Goal: Task Accomplishment & Management: Manage account settings

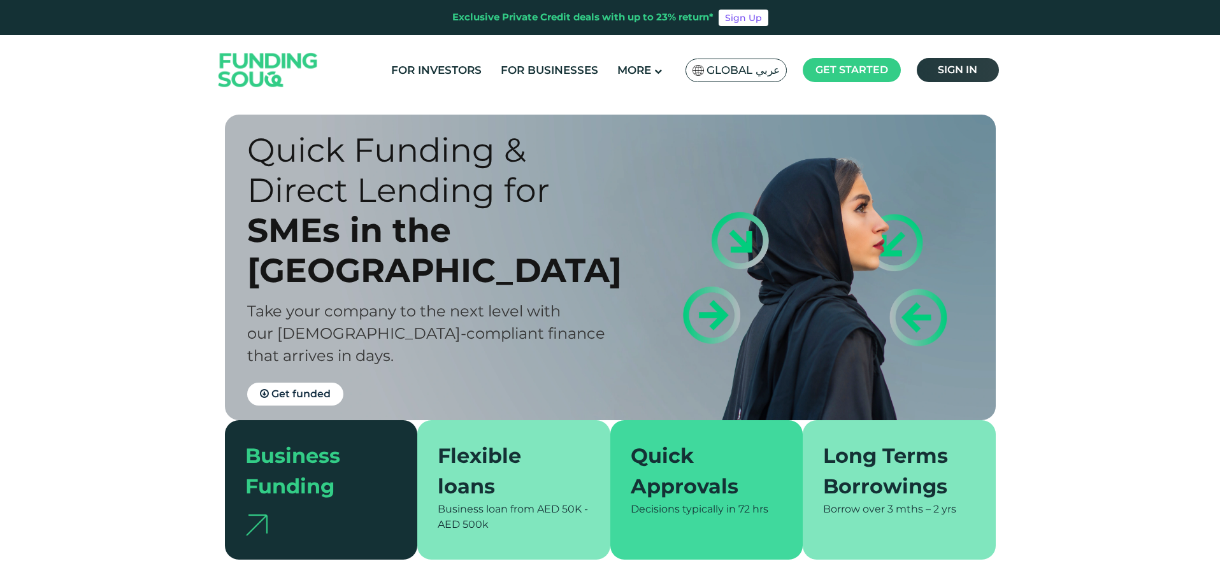
click at [993, 71] on link "Sign in" at bounding box center [958, 70] width 82 height 24
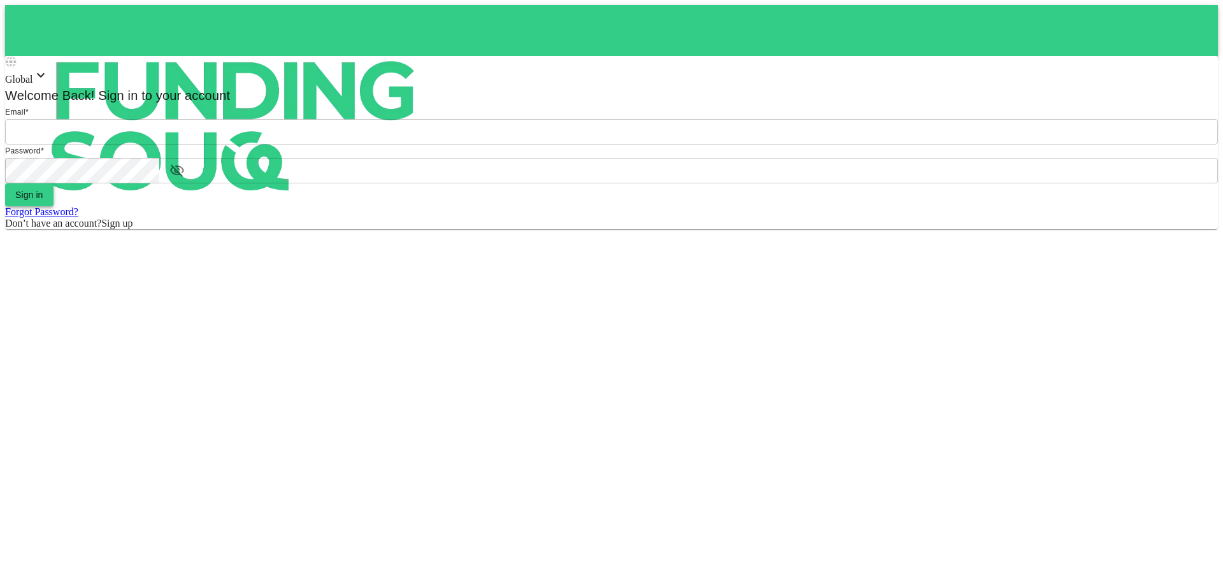
type input "[EMAIL_ADDRESS][DOMAIN_NAME]"
click at [54, 206] on button "Sign in" at bounding box center [29, 194] width 48 height 23
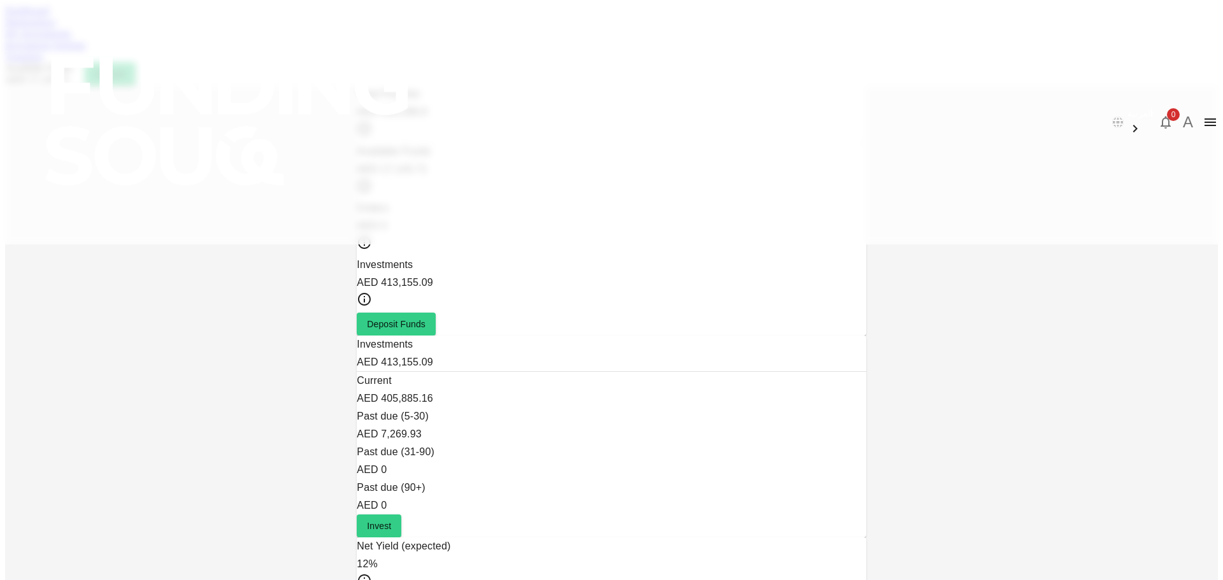
click at [56, 27] on link "Marketplace" at bounding box center [30, 22] width 51 height 11
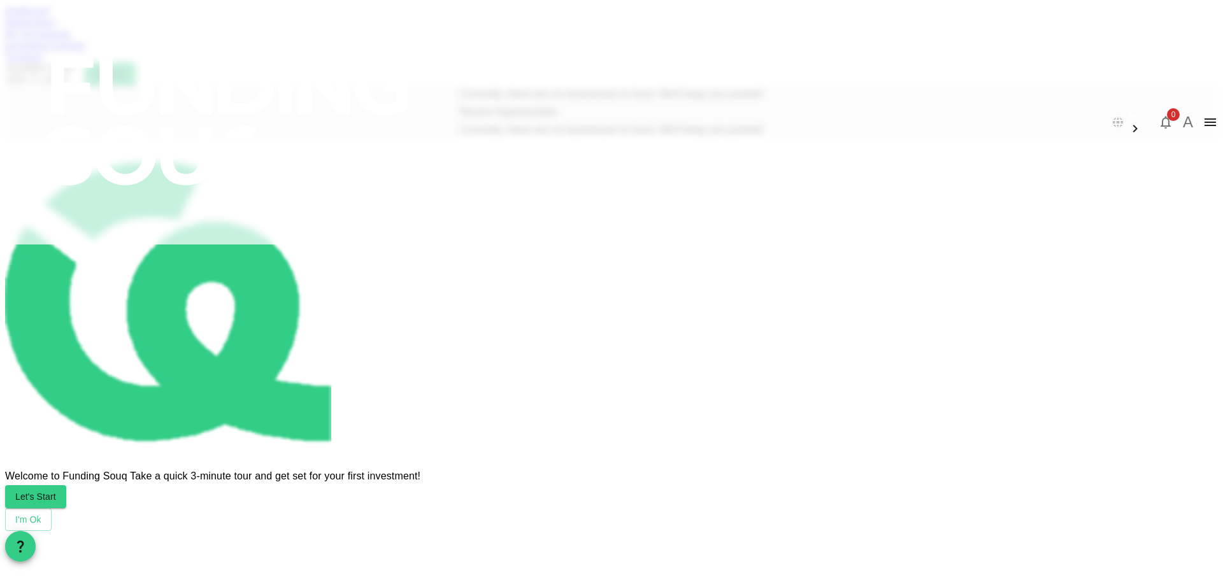
click at [438, 82] on div "Dashboard Marketplace My Investments Investment Settings Transfers Available Fu…" at bounding box center [611, 45] width 1213 height 80
click at [71, 39] on link "My Investments" at bounding box center [38, 33] width 66 height 11
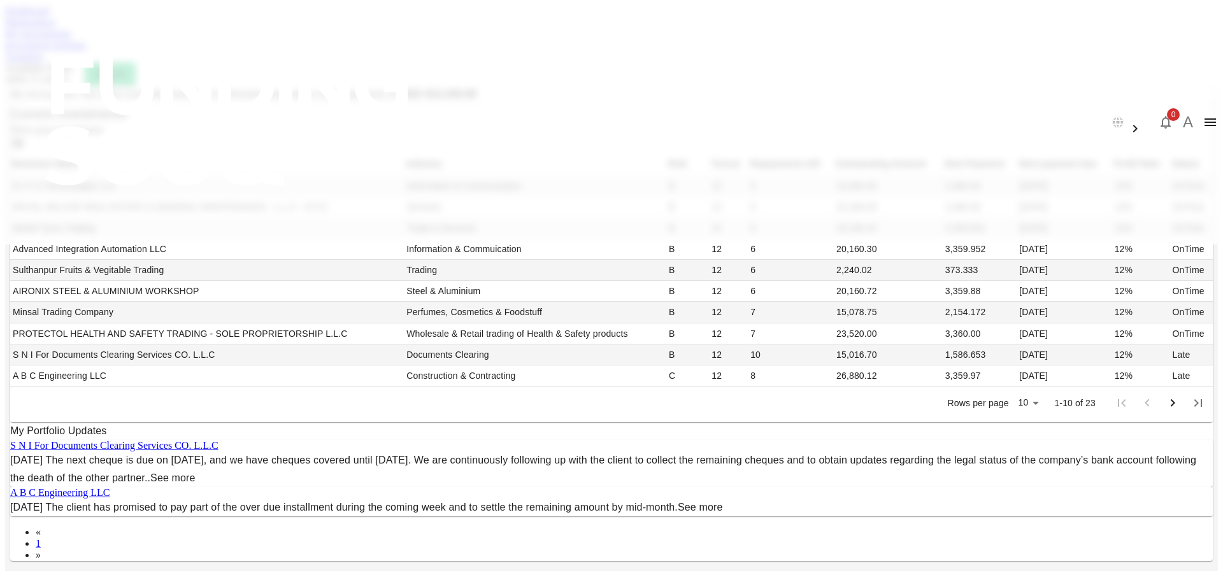
scroll to position [255, 0]
click at [778, 419] on body "العربية 0 A Dashboard Marketplace My Investments Investment Settings Transfers …" at bounding box center [611, 499] width 1213 height 989
click at [778, 489] on li "50" at bounding box center [776, 482] width 38 height 23
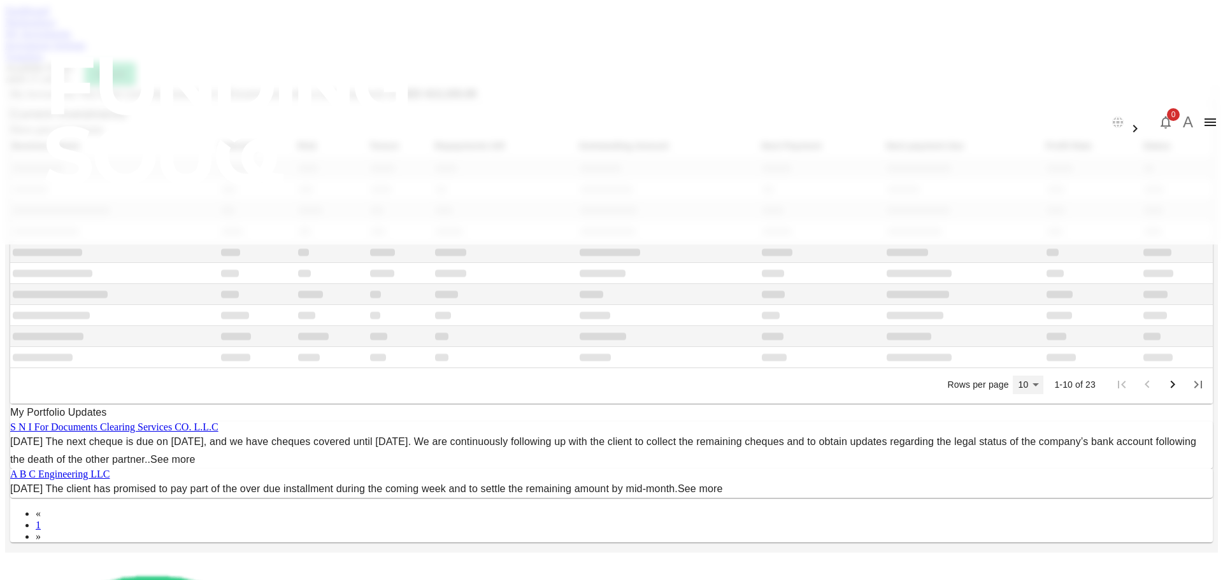
scroll to position [213, 0]
type input "50"
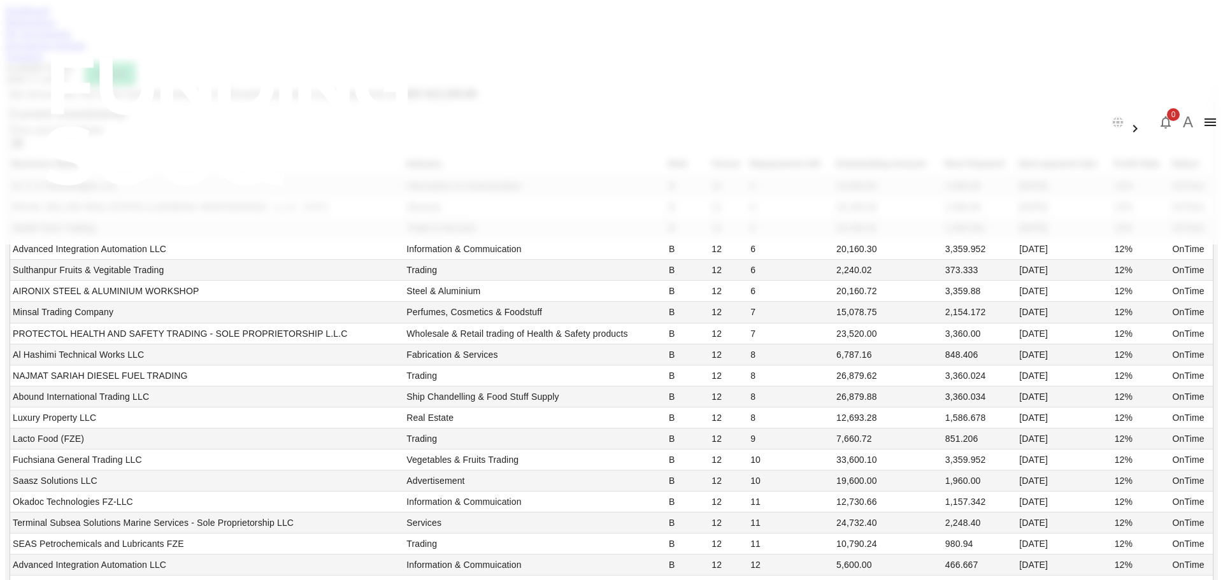
scroll to position [668, 0]
